Goal: Task Accomplishment & Management: Complete application form

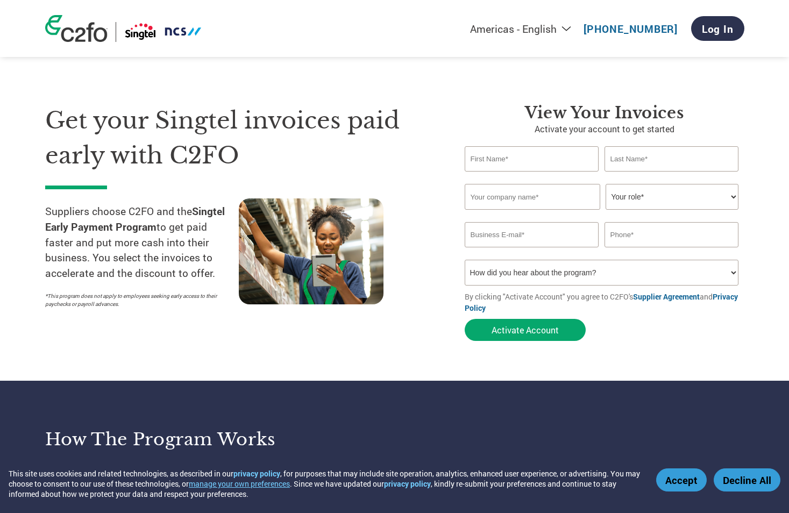
click at [538, 160] on input "text" at bounding box center [531, 158] width 134 height 25
type input "[PERSON_NAME]"
type input "Ong"
type input "Baozun Asia"
type input "[PERSON_NAME][DOMAIN_NAME][EMAIL_ADDRESS][PERSON_NAME][DOMAIN_NAME]"
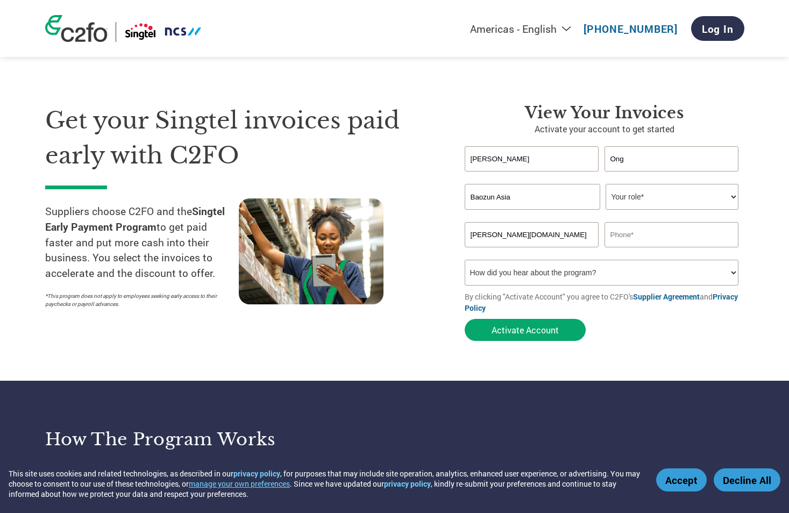
type input "97464949"
click at [656, 202] on select "Your role* CFO Controller Credit Manager Finance Director Treasurer CEO Preside…" at bounding box center [671, 197] width 133 height 26
click at [605, 184] on select "Your role* CFO Controller Credit Manager Finance Director Treasurer CEO Preside…" at bounding box center [671, 197] width 133 height 26
click at [674, 196] on select "Your role* CFO Controller Credit Manager Finance Director Treasurer CEO Preside…" at bounding box center [671, 197] width 133 height 26
select select "OFFICE_MANAGER"
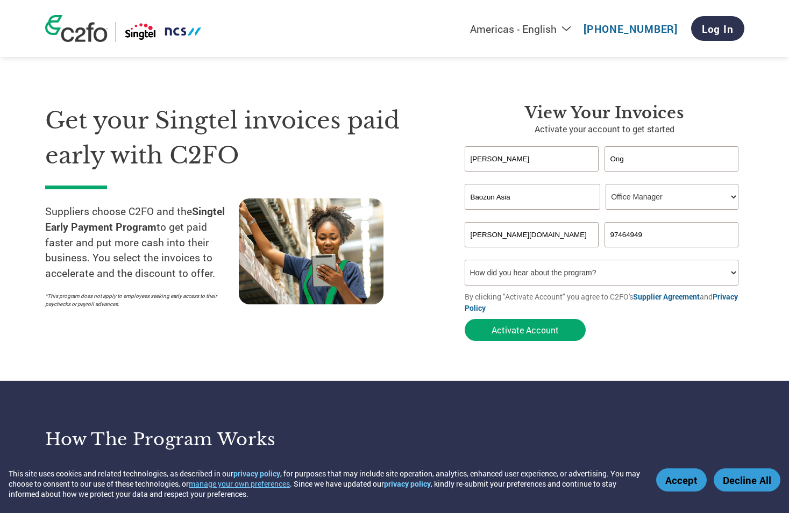
click at [605, 184] on select "Your role* CFO Controller Credit Manager Finance Director Treasurer CEO Preside…" at bounding box center [671, 197] width 133 height 26
click at [638, 263] on select "How did you hear about the program? Received a letter Email Social Media Online…" at bounding box center [601, 273] width 274 height 26
select select "Email"
click at [464, 260] on select "How did you hear about the program? Received a letter Email Social Media Online…" at bounding box center [601, 273] width 274 height 26
click at [540, 329] on button "Activate Account" at bounding box center [524, 330] width 121 height 22
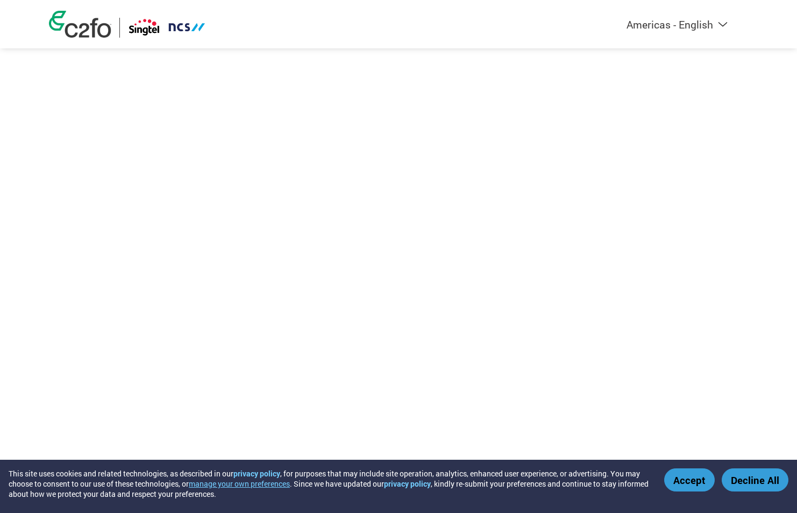
click at [696, 477] on button "Accept" at bounding box center [689, 479] width 51 height 23
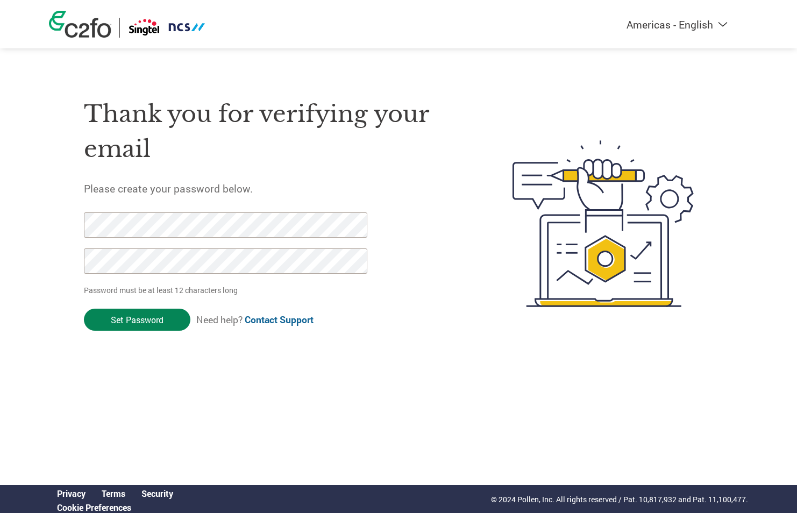
click at [154, 317] on input "Set Password" at bounding box center [137, 320] width 106 height 22
